Goal: Information Seeking & Learning: Learn about a topic

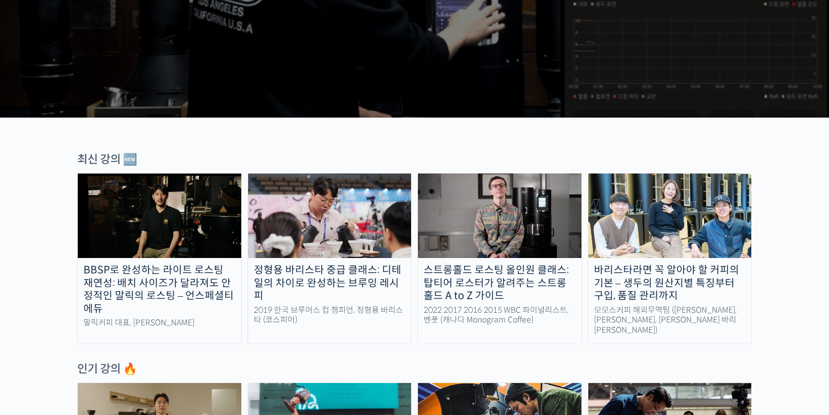
scroll to position [269, 0]
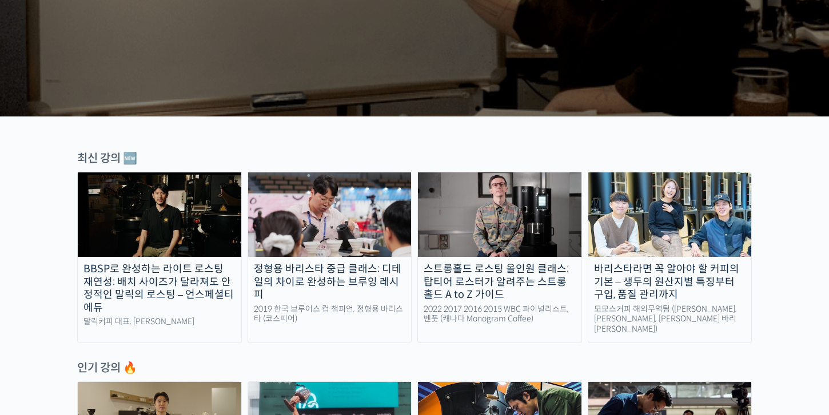
click at [519, 229] on img at bounding box center [499, 215] width 163 height 85
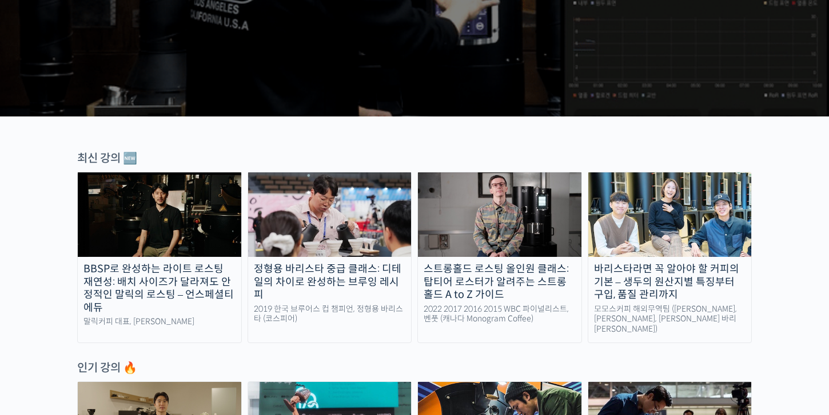
click at [337, 367] on div "인기 강의 🔥" at bounding box center [414, 368] width 674 height 15
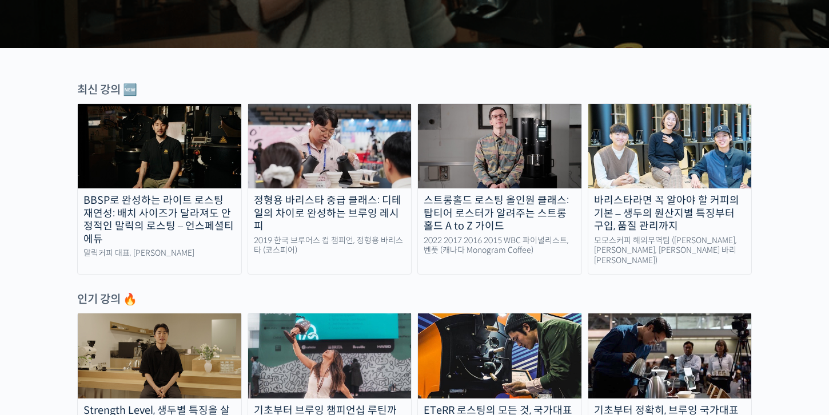
scroll to position [339, 0]
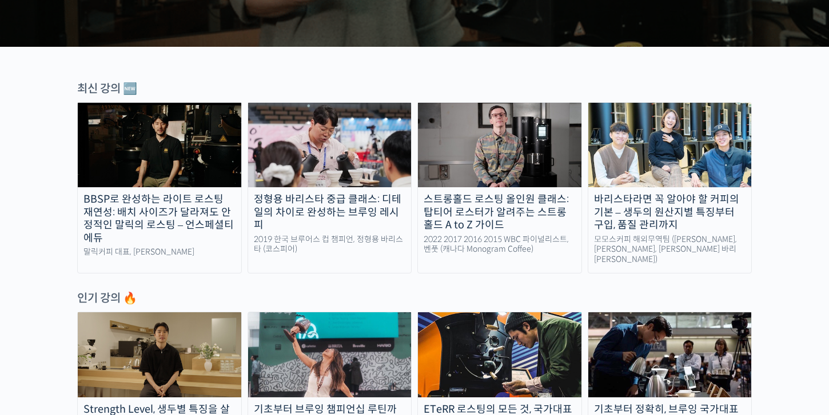
click at [350, 235] on div "2019 한국 브루어스 컵 챔피언, 정형용 바리스타 (코스피어)" at bounding box center [329, 245] width 163 height 20
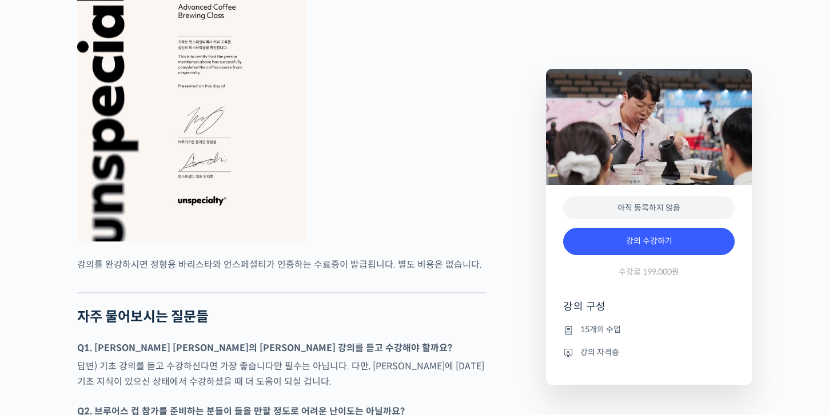
scroll to position [2670, 0]
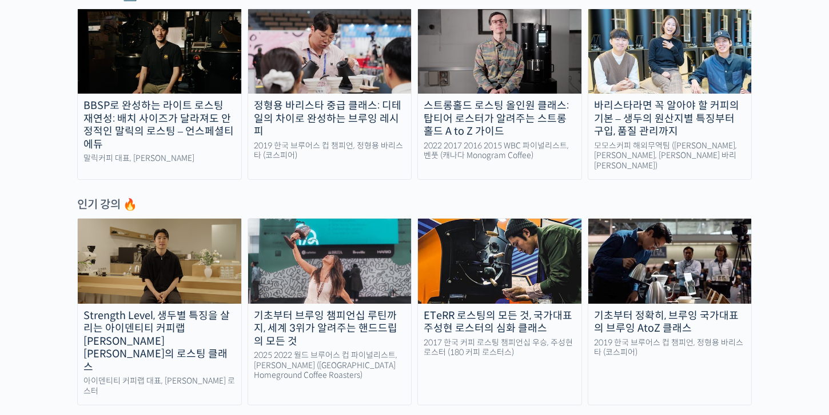
scroll to position [420, 0]
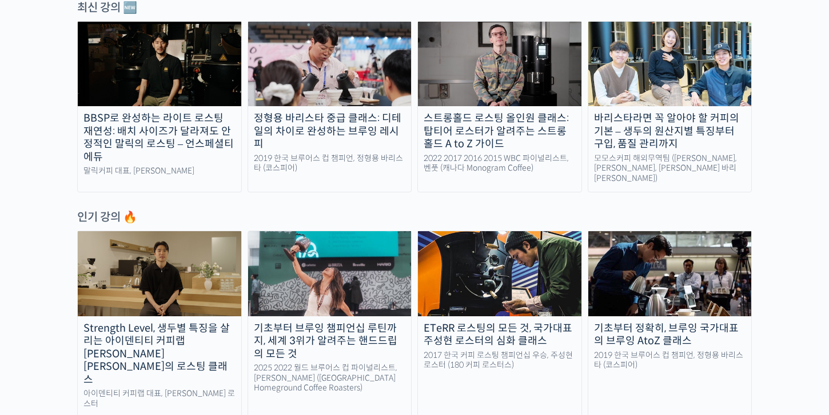
click at [311, 275] on img at bounding box center [329, 273] width 163 height 85
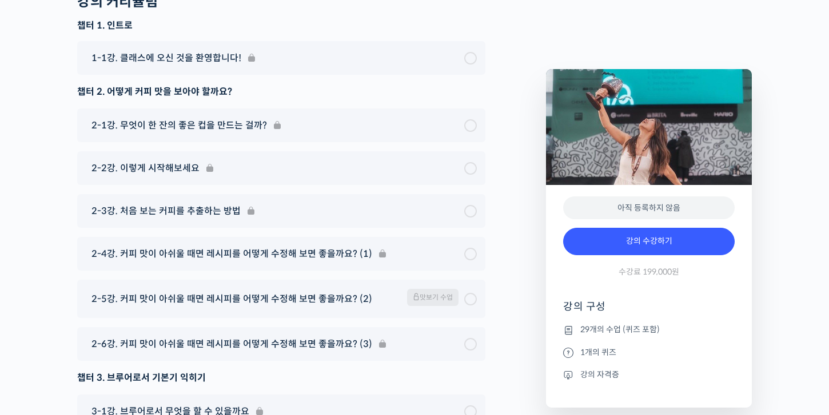
scroll to position [5703, 0]
